Goal: Find specific page/section: Find specific page/section

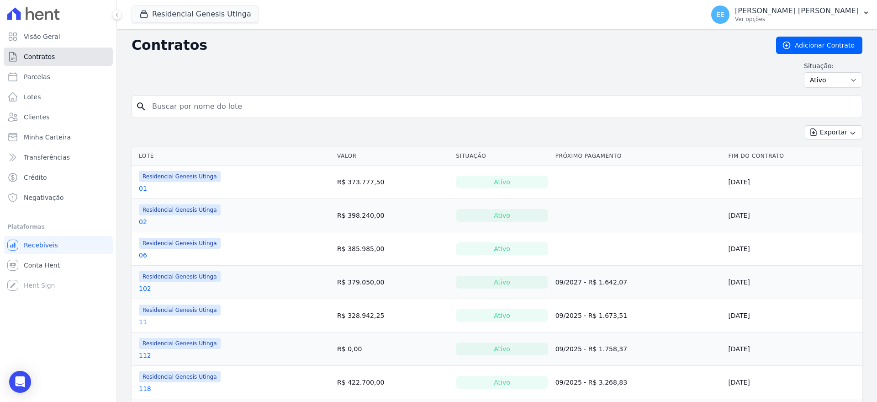
click at [37, 53] on span "Contratos" at bounding box center [39, 56] width 31 height 9
click at [40, 54] on span "Contratos" at bounding box center [39, 56] width 31 height 9
